Goal: Navigation & Orientation: Find specific page/section

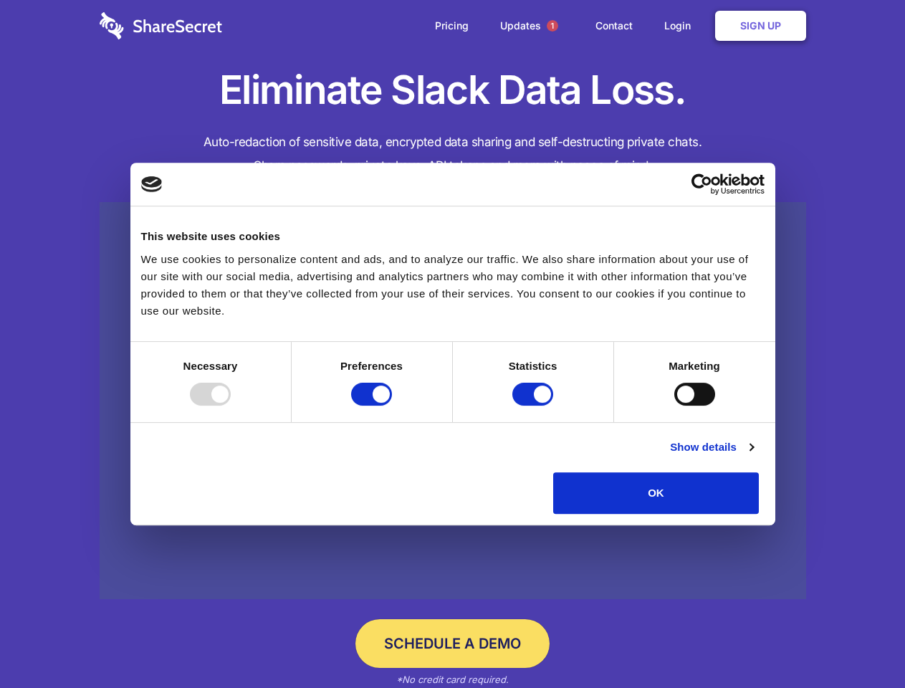
click at [231, 406] on div at bounding box center [210, 394] width 41 height 23
click at [392, 406] on input "Preferences" at bounding box center [371, 394] width 41 height 23
checkbox input "false"
click at [535, 406] on input "Statistics" at bounding box center [532, 394] width 41 height 23
checkbox input "false"
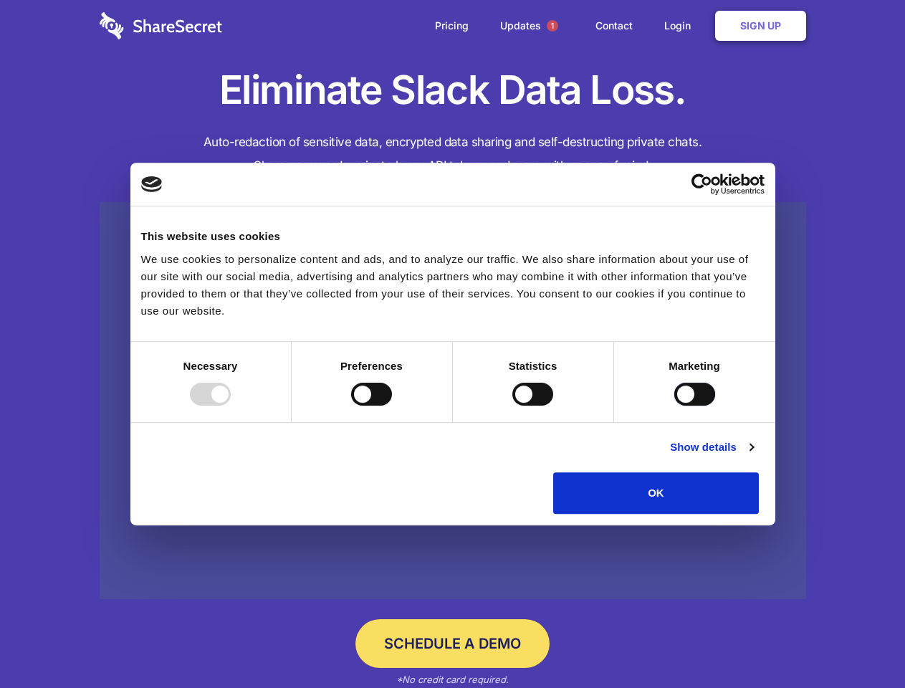
click at [674, 406] on input "Marketing" at bounding box center [694, 394] width 41 height 23
checkbox input "true"
click at [753, 456] on link "Show details" at bounding box center [711, 447] width 83 height 17
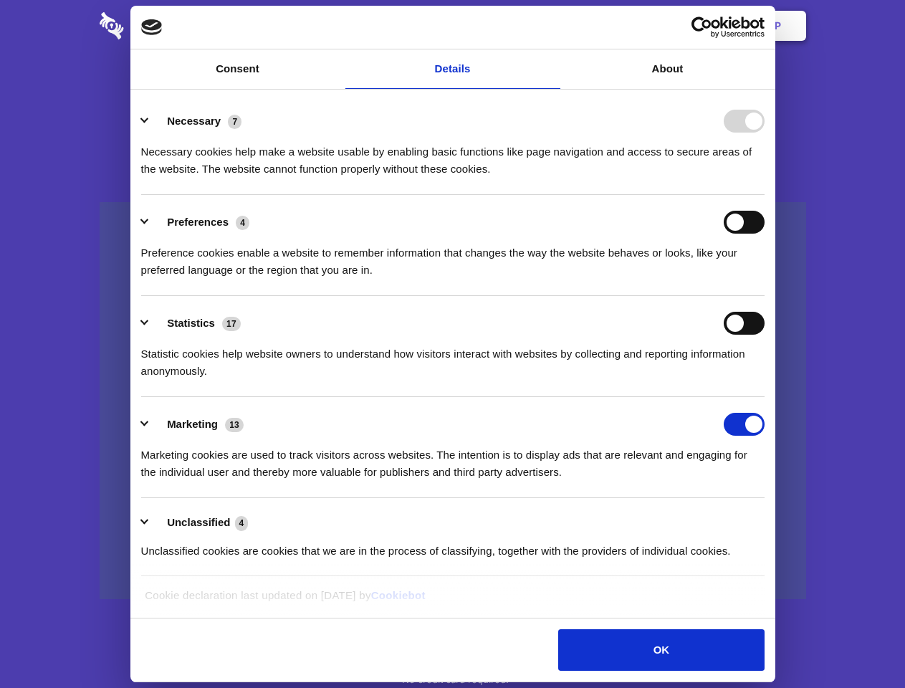
click at [765, 195] on li "Necessary 7 Necessary cookies help make a website usable by enabling basic func…" at bounding box center [452, 144] width 623 height 101
click at [552, 26] on span "1" at bounding box center [552, 25] width 11 height 11
